Goal: Information Seeking & Learning: Learn about a topic

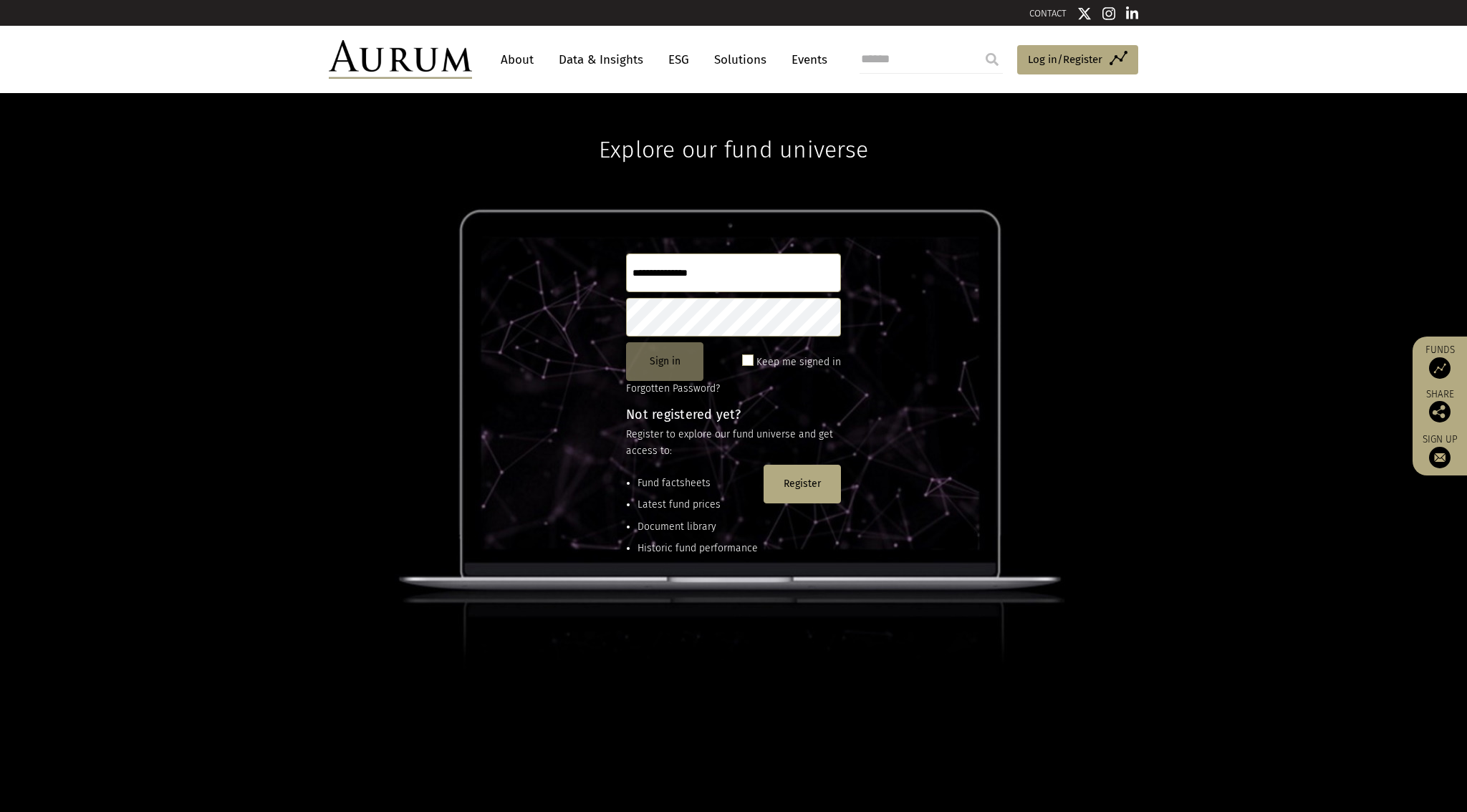
type input "**********"
click at [664, 366] on button "Sign in" at bounding box center [664, 362] width 77 height 38
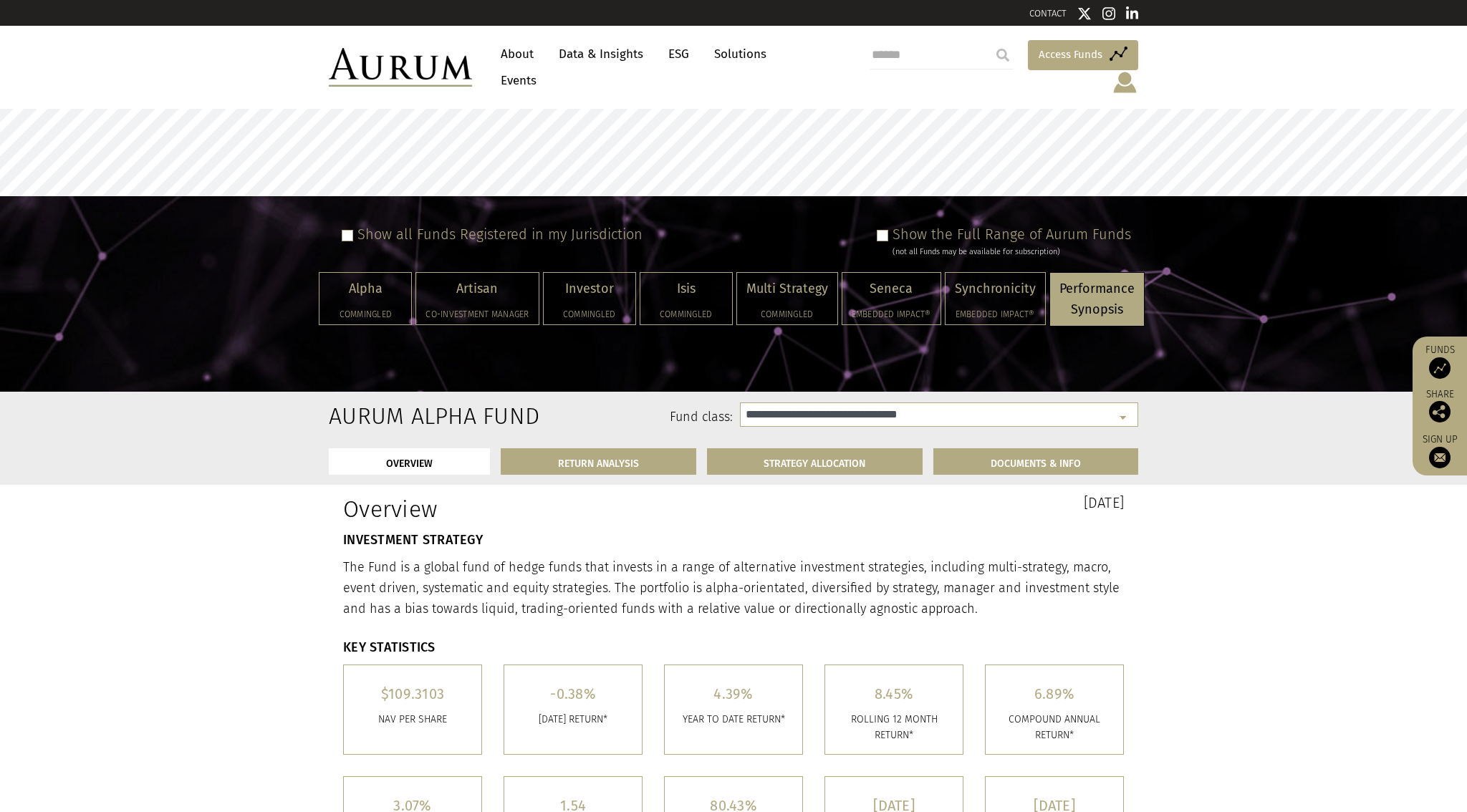
select select "**********"
click at [477, 283] on div "Artisan Co-investment Manager" at bounding box center [477, 299] width 122 height 52
select select "**********"
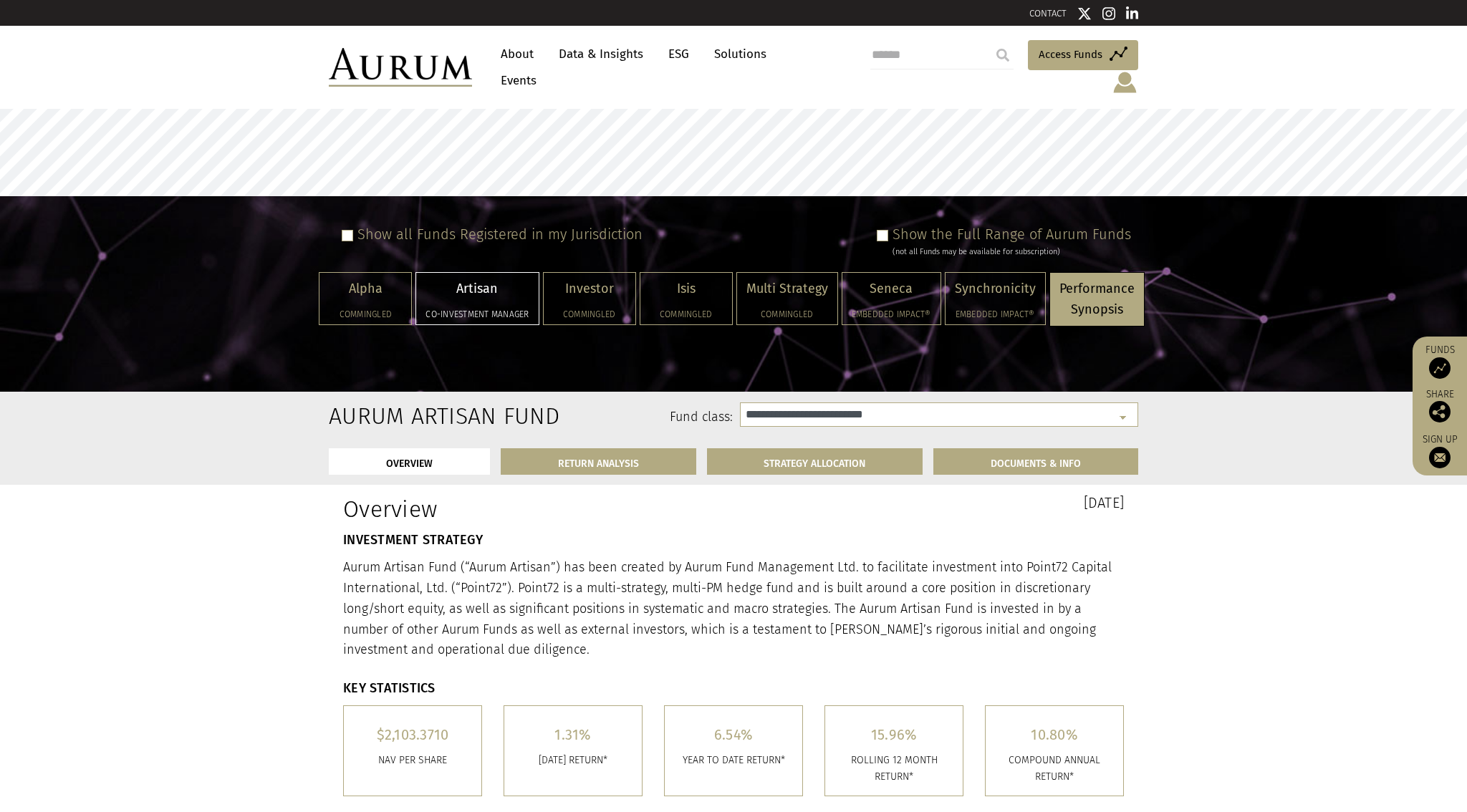
click at [612, 59] on link "Data & Insights" at bounding box center [600, 54] width 99 height 26
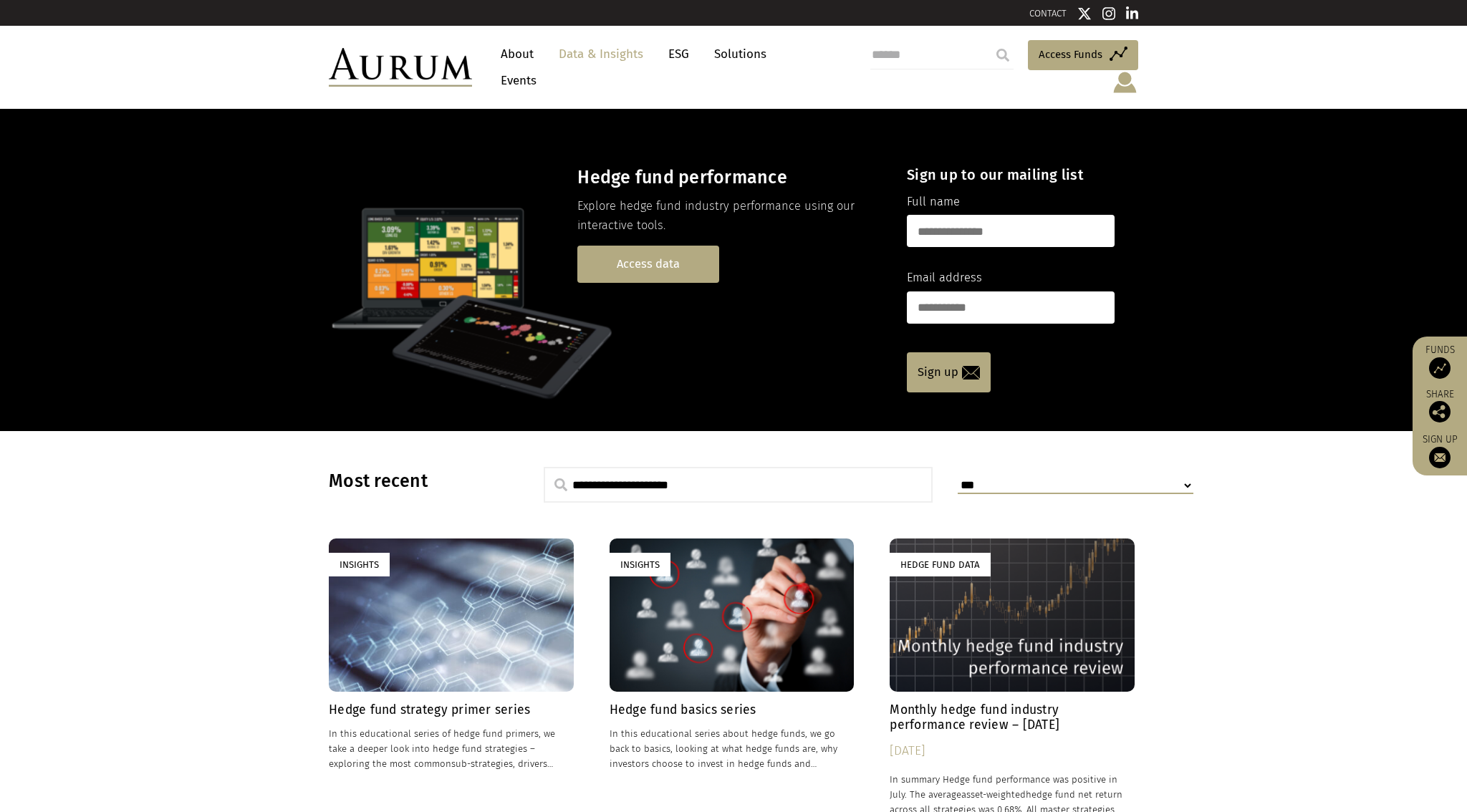
click at [631, 246] on link "Access data" at bounding box center [648, 263] width 142 height 36
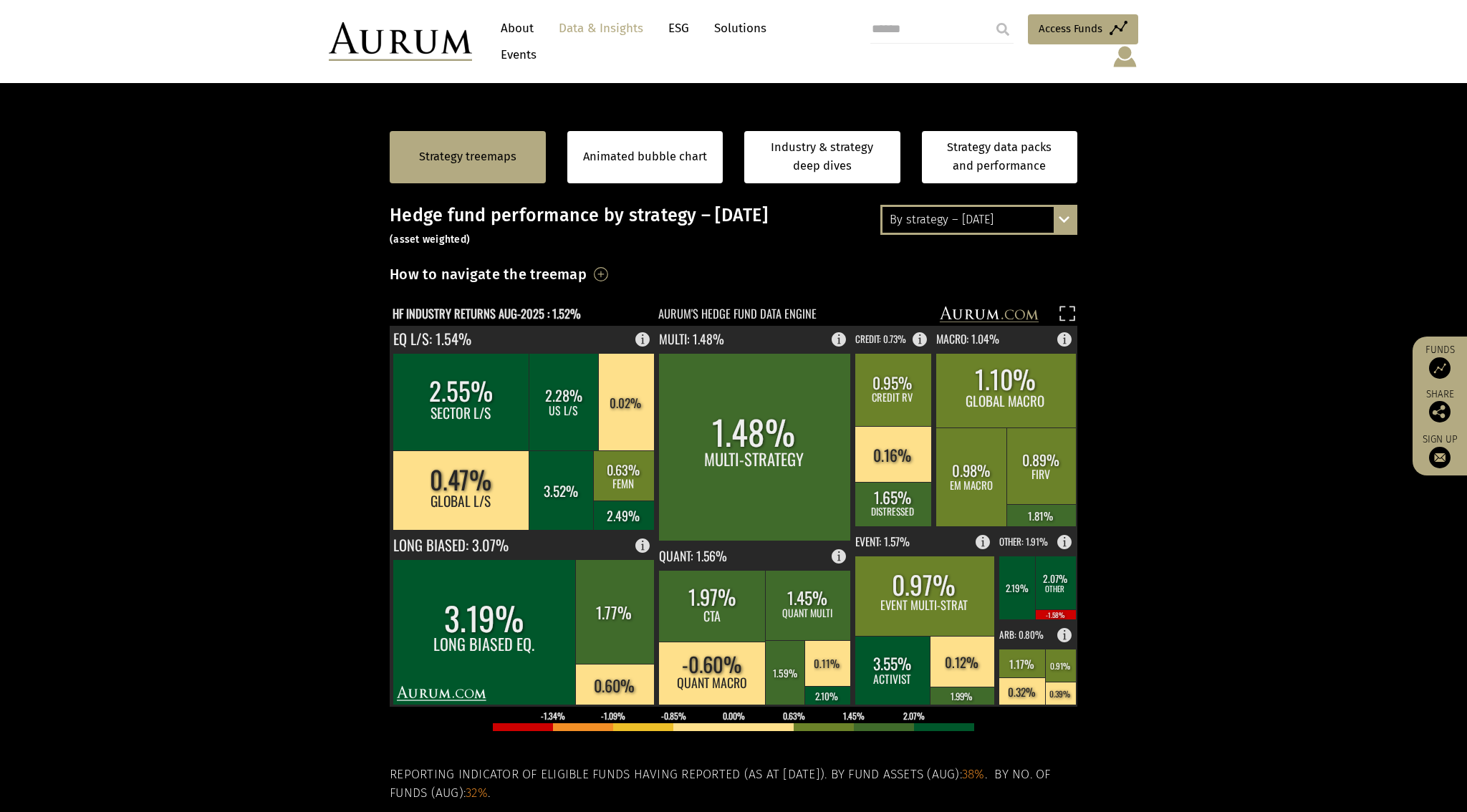
scroll to position [203, 0]
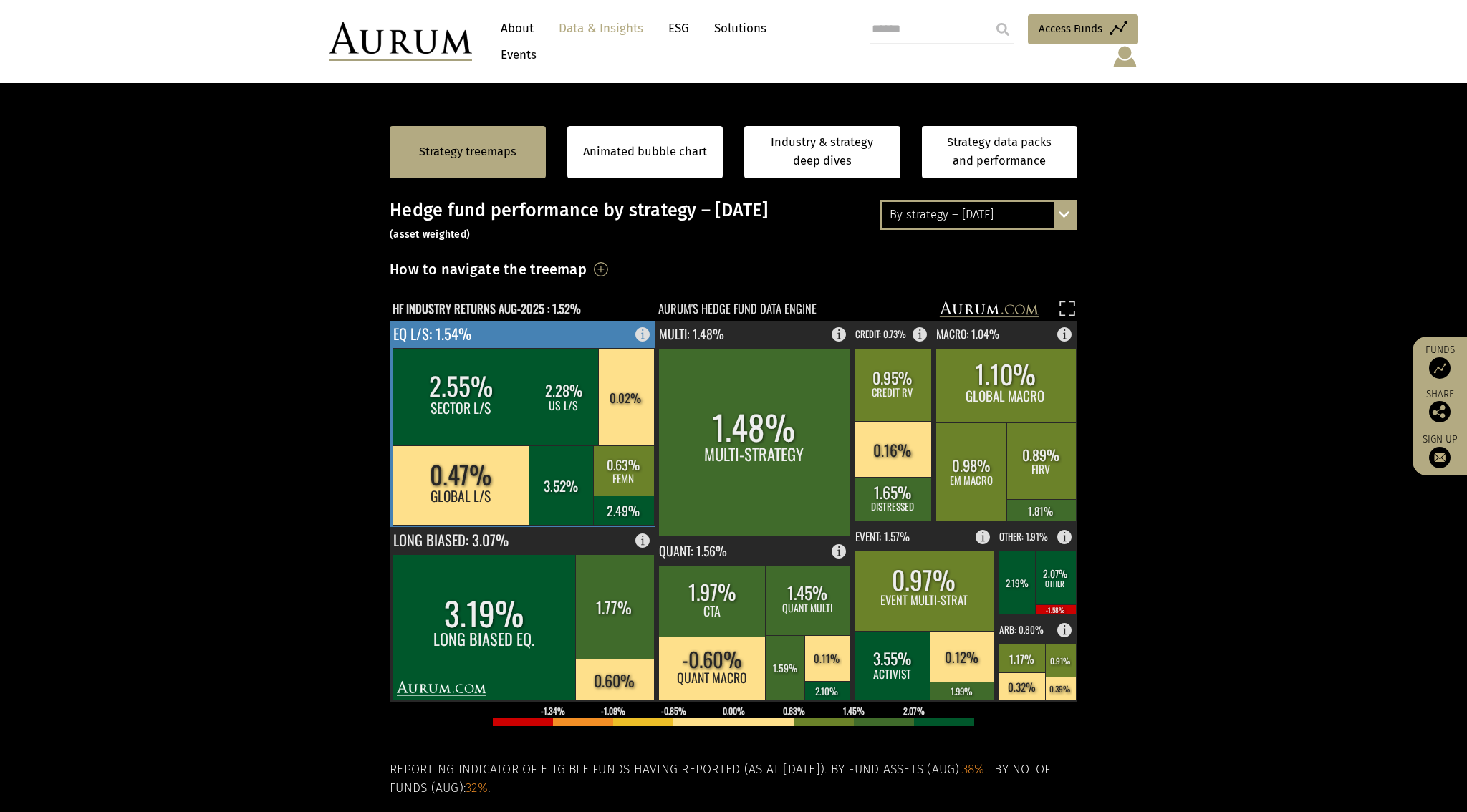
click at [644, 321] on rect at bounding box center [647, 331] width 17 height 20
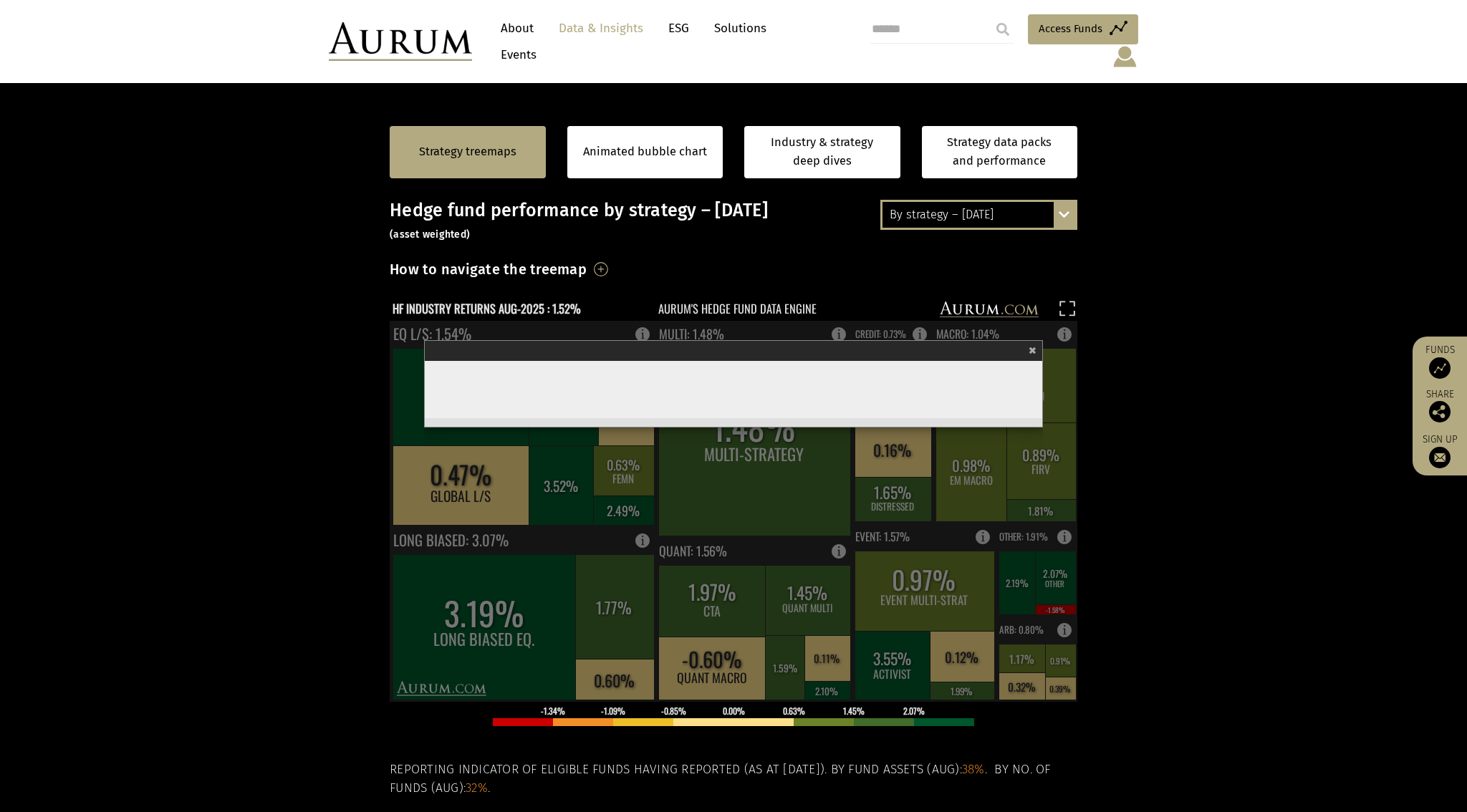
click at [644, 321] on rect at bounding box center [733, 511] width 687 height 381
click at [1034, 341] on span "×" at bounding box center [1032, 349] width 8 height 16
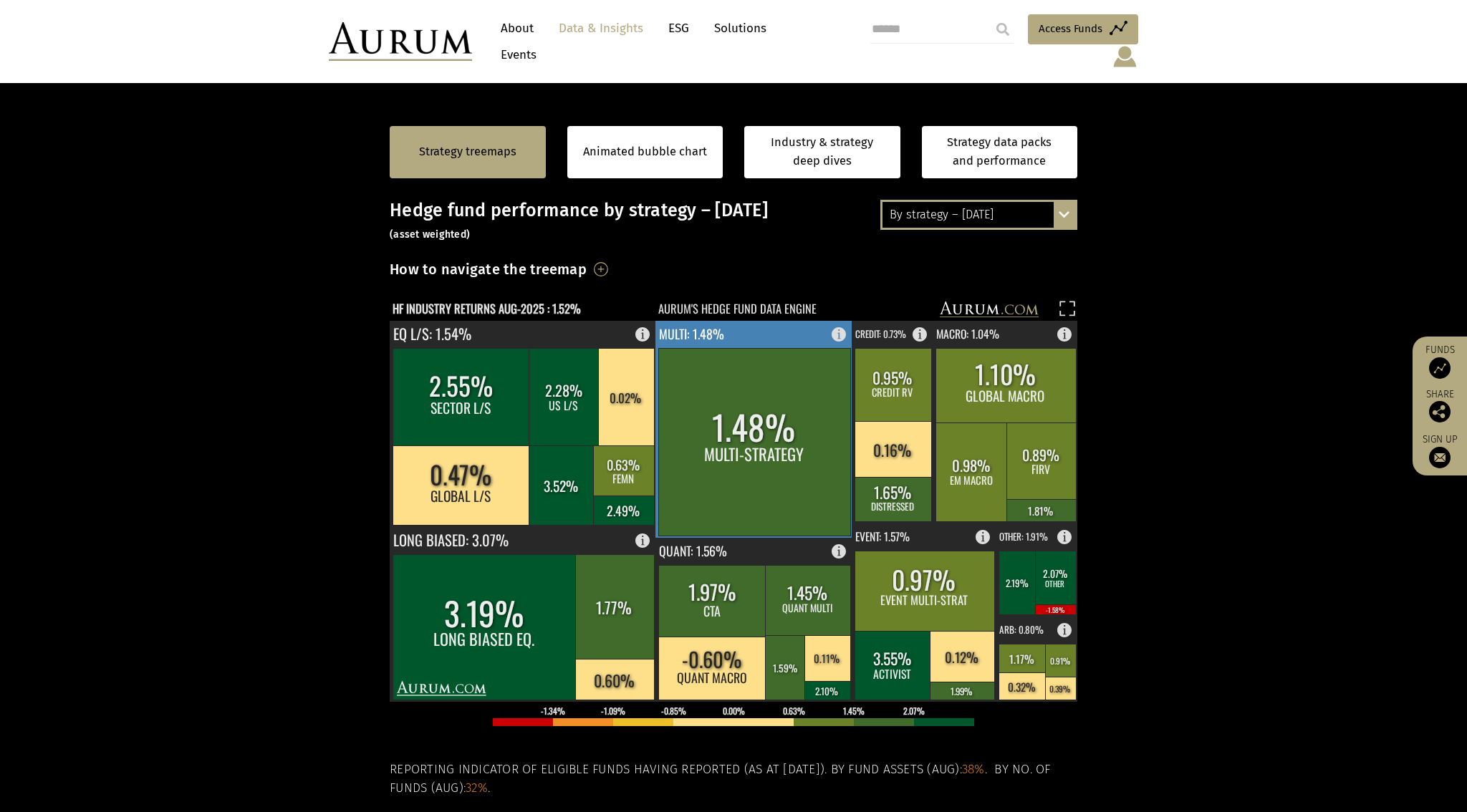
click at [840, 321] on rect at bounding box center [843, 331] width 17 height 20
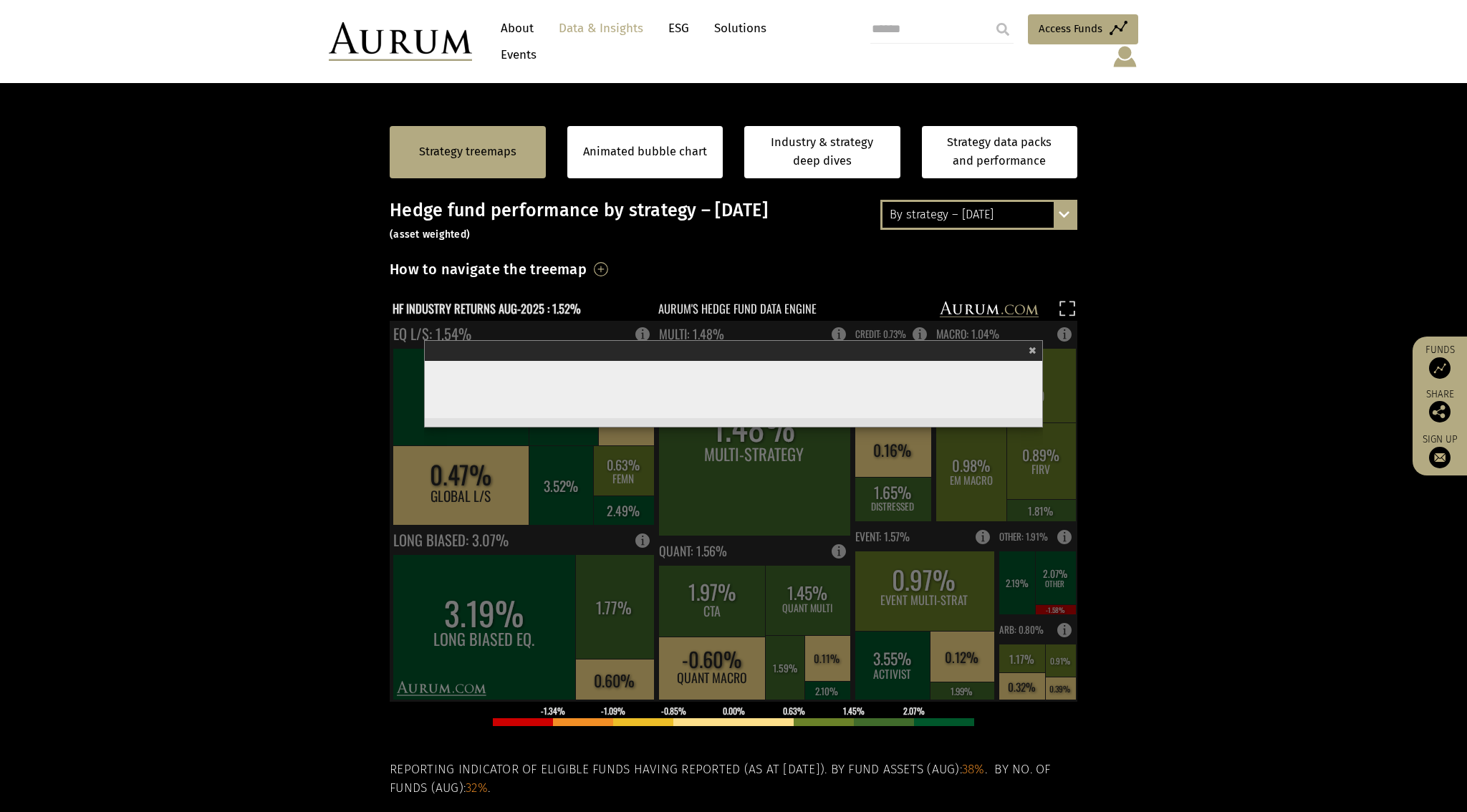
click at [1034, 341] on span "×" at bounding box center [1032, 349] width 8 height 16
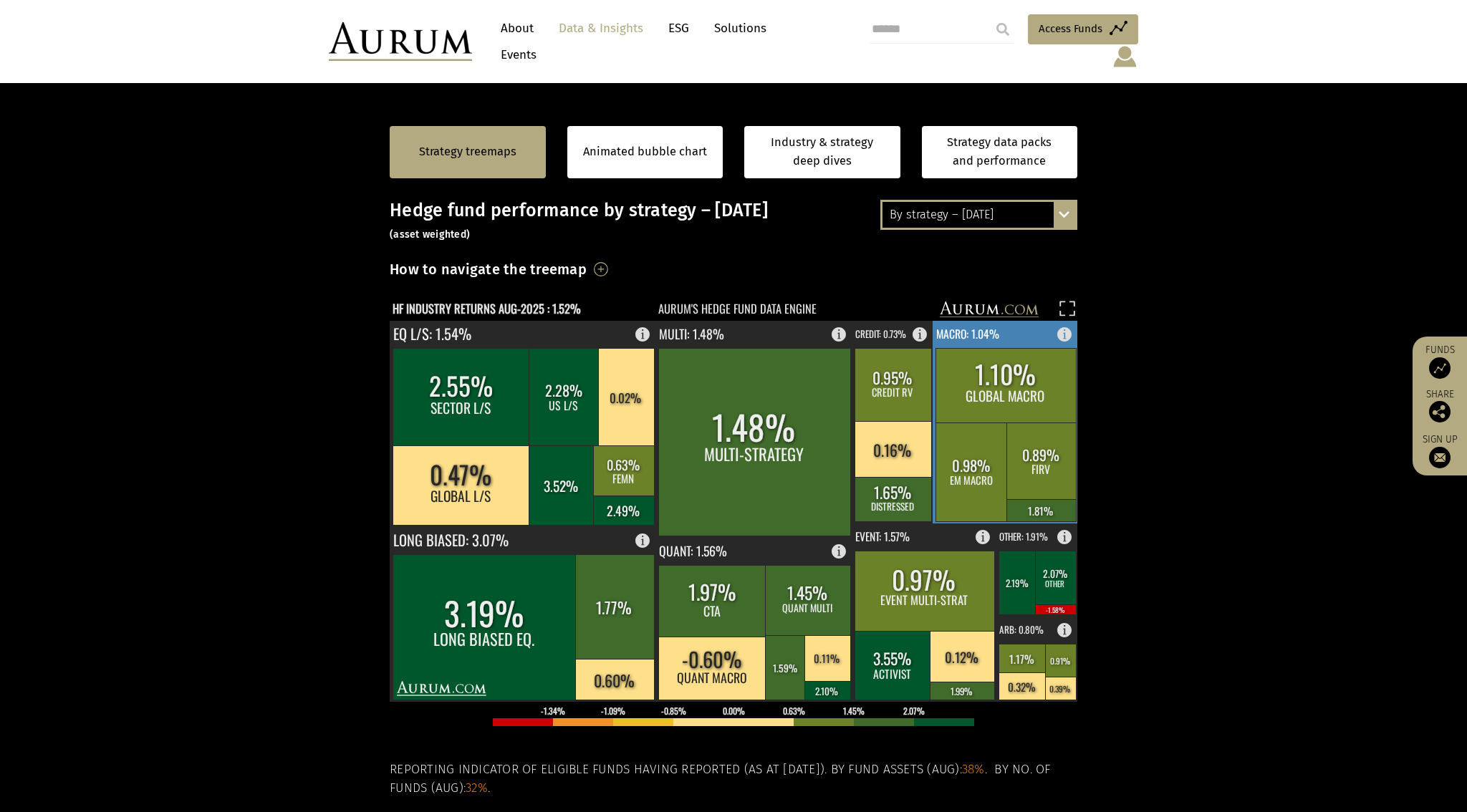
click at [1065, 321] on rect at bounding box center [1068, 331] width 17 height 20
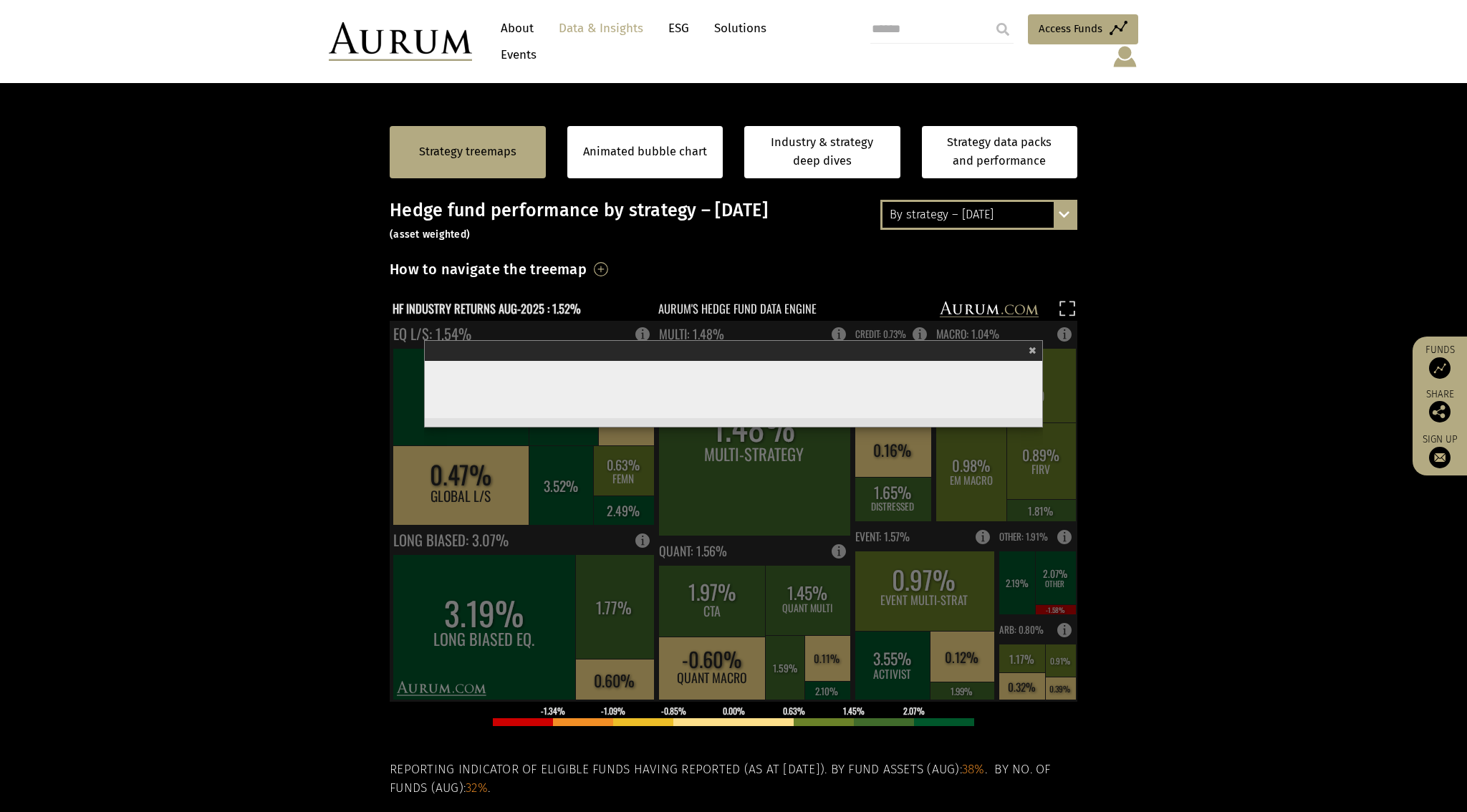
click at [1036, 341] on span "×" at bounding box center [1032, 349] width 8 height 16
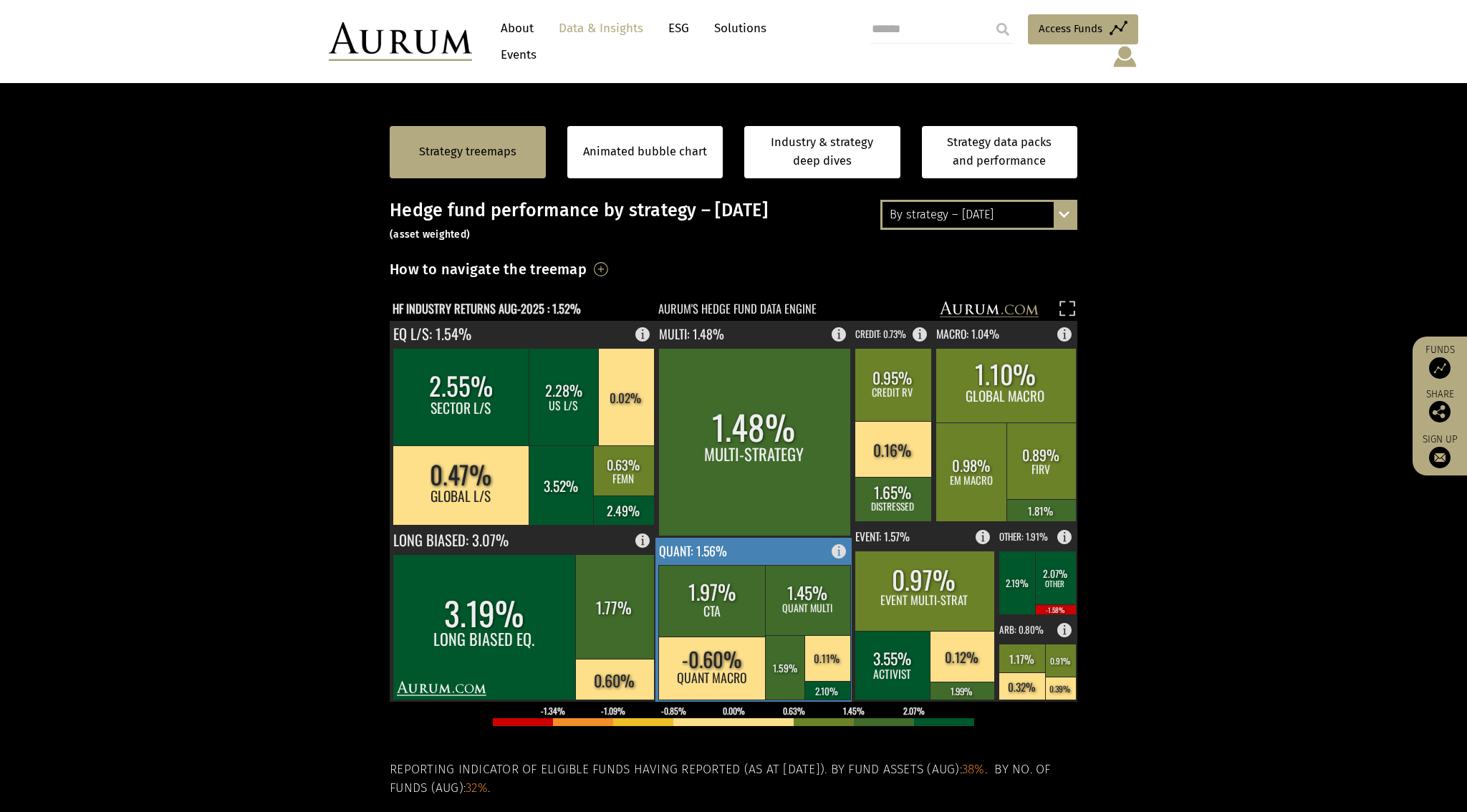
click at [840, 538] on rect at bounding box center [843, 548] width 17 height 20
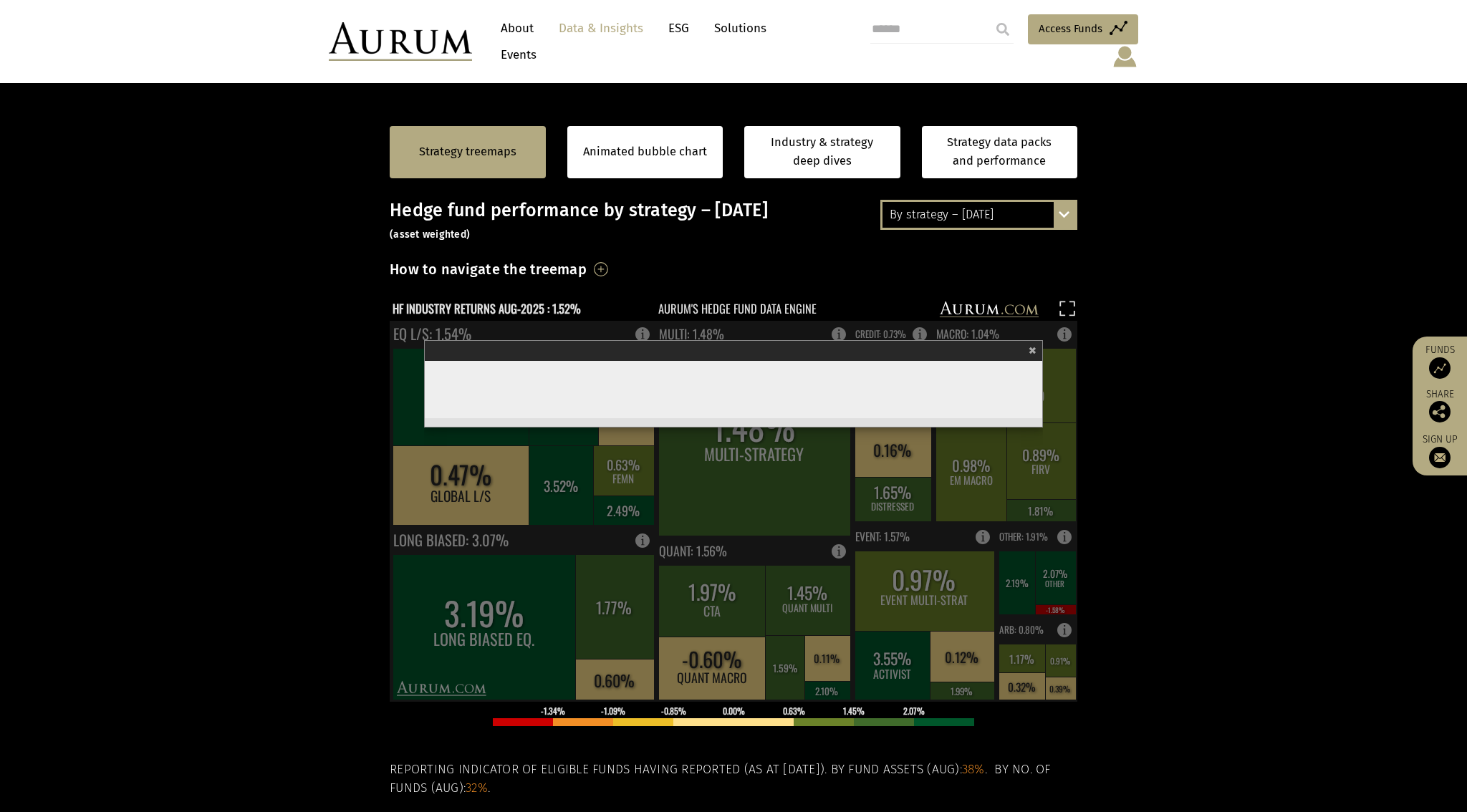
click at [1034, 341] on span "×" at bounding box center [1032, 349] width 8 height 16
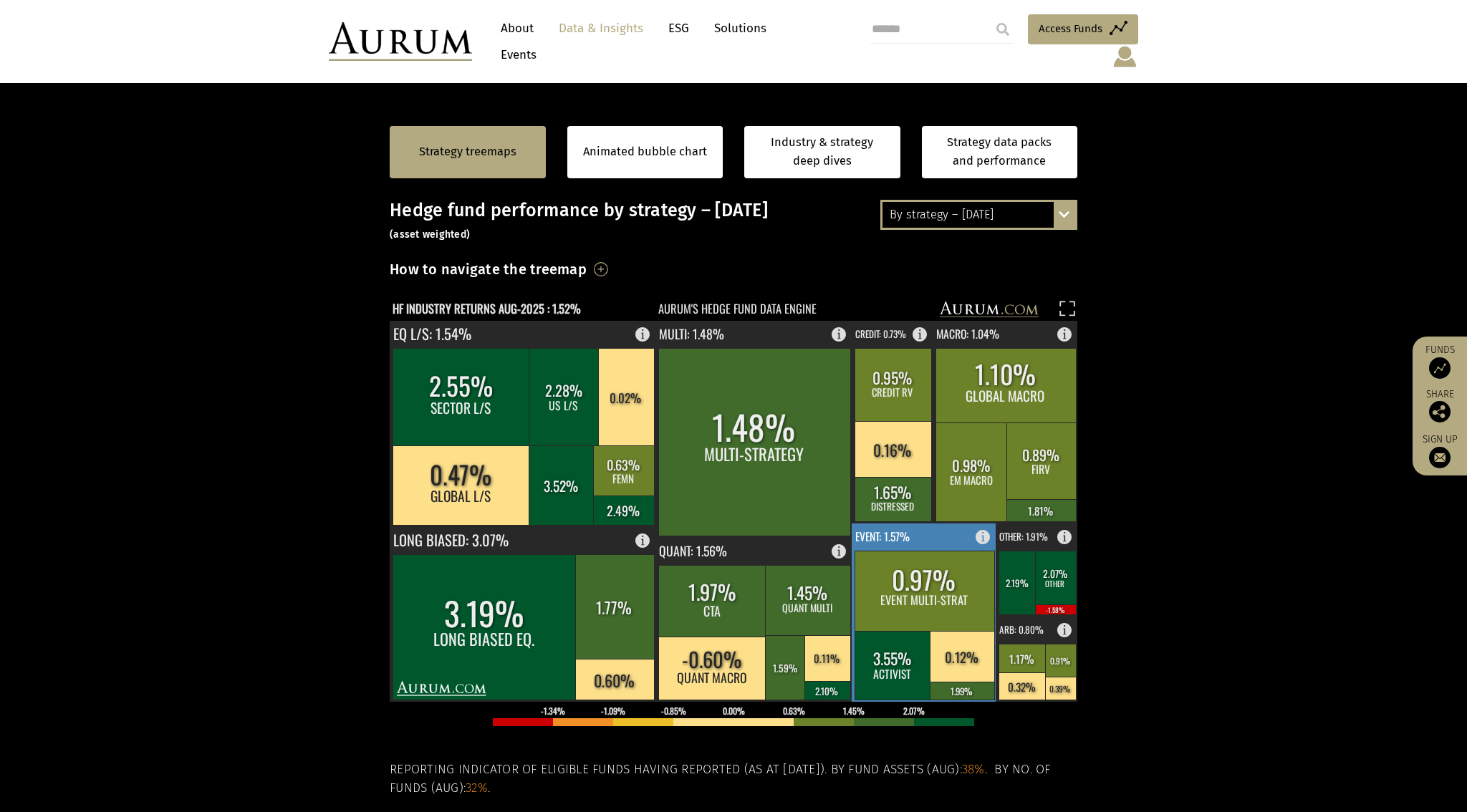
click at [984, 523] on rect at bounding box center [987, 533] width 17 height 20
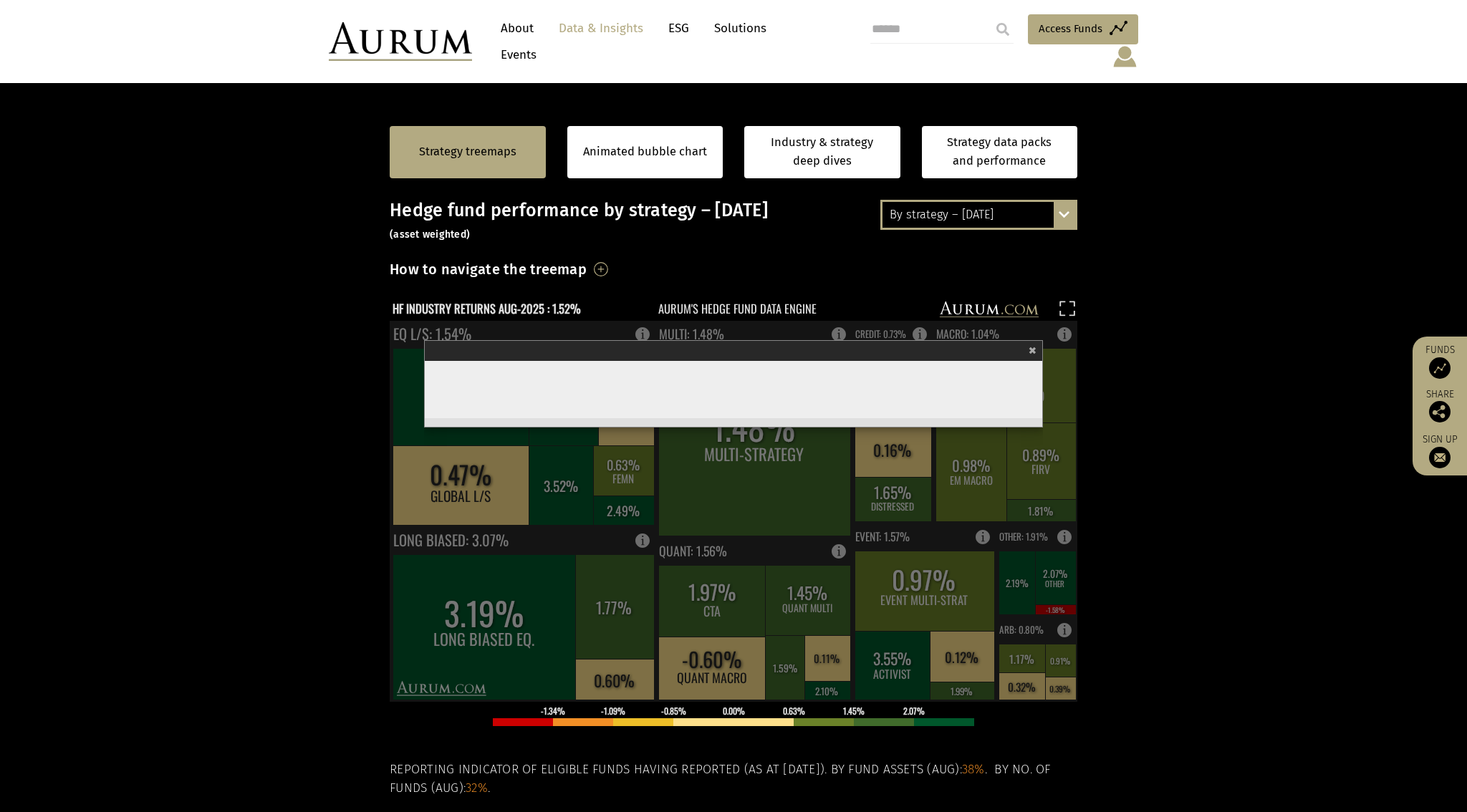
click at [1034, 341] on span "×" at bounding box center [1032, 349] width 8 height 16
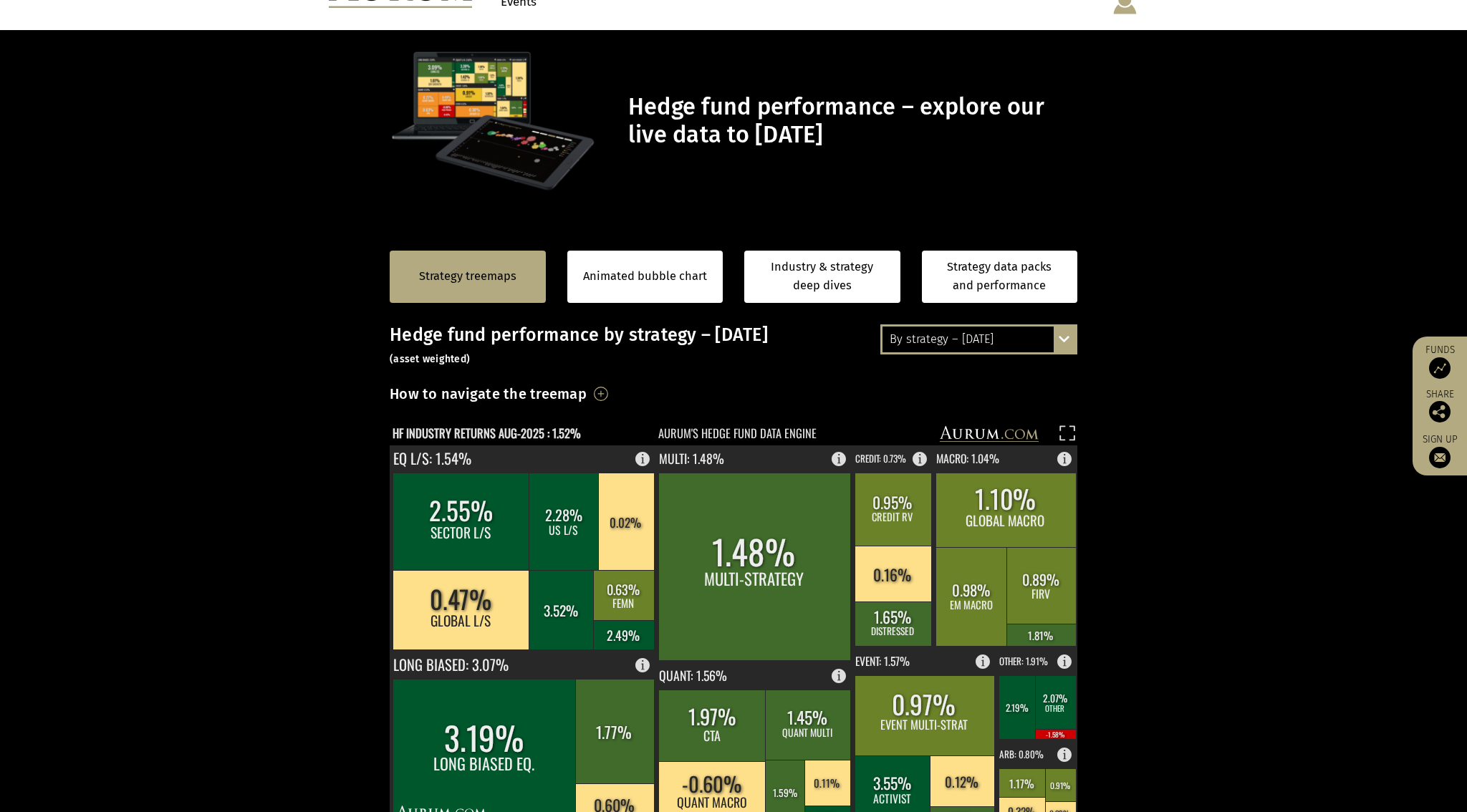
scroll to position [0, 0]
